Goal: Task Accomplishment & Management: Use online tool/utility

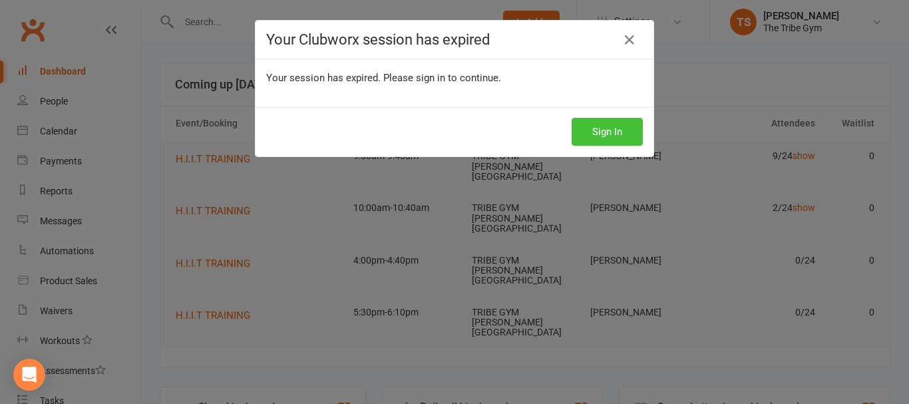
click at [577, 126] on button "Sign In" at bounding box center [607, 132] width 71 height 28
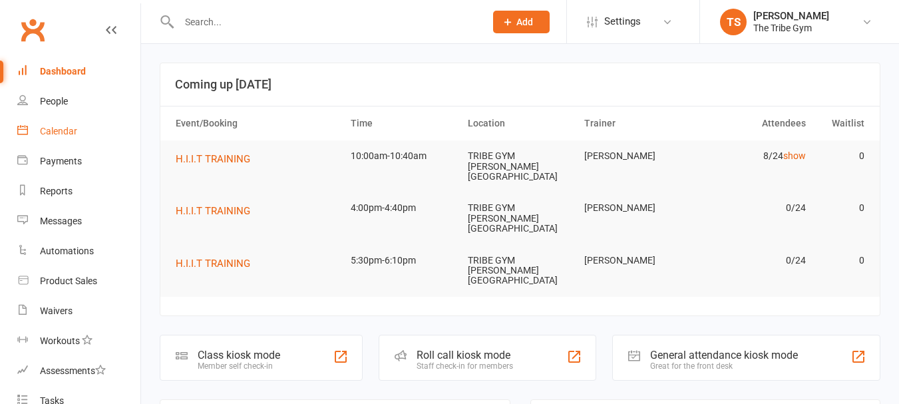
click at [49, 131] on div "Calendar" at bounding box center [58, 131] width 37 height 11
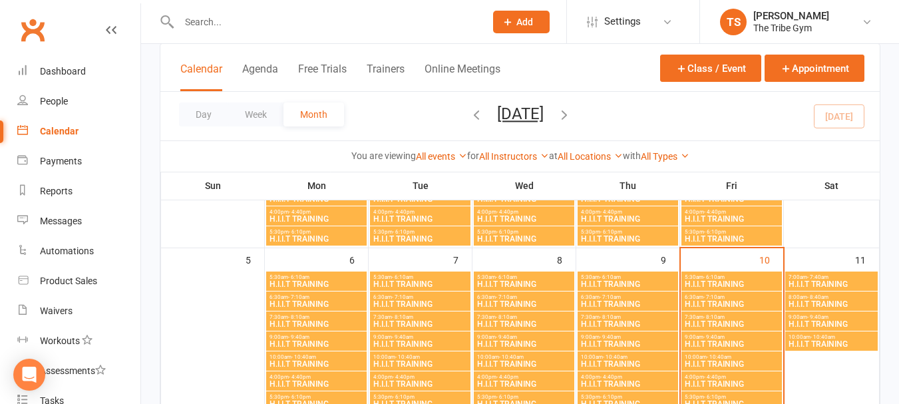
scroll to position [333, 0]
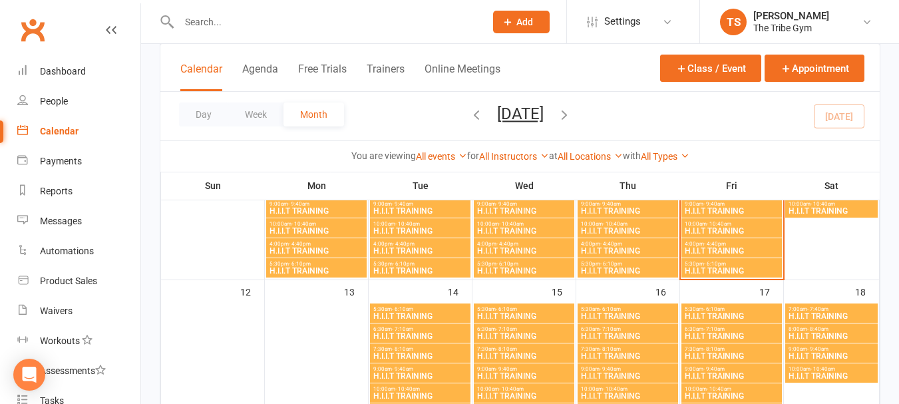
click at [701, 248] on span "H.I.I.T TRAINING" at bounding box center [731, 251] width 95 height 8
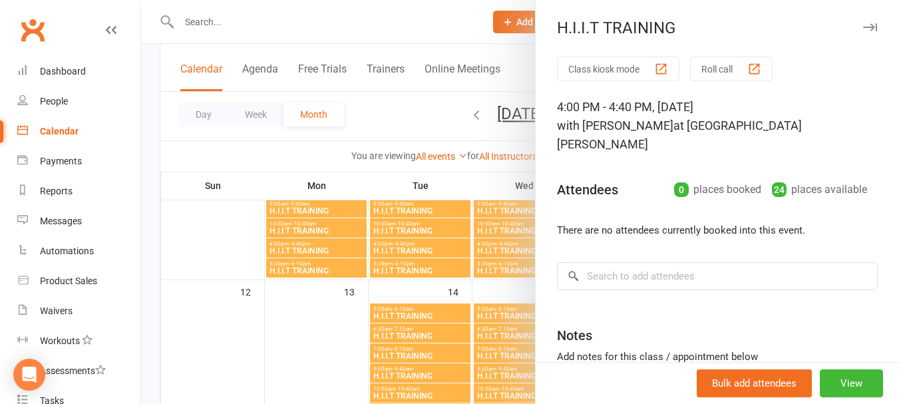
click at [709, 68] on button "Roll call" at bounding box center [731, 69] width 83 height 25
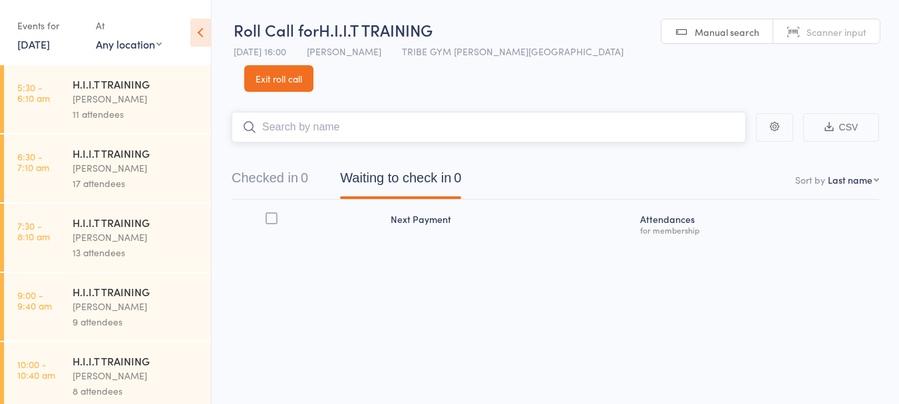
scroll to position [1, 0]
